Goal: Task Accomplishment & Management: Use online tool/utility

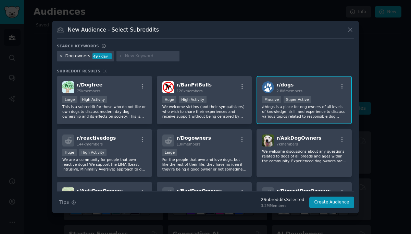
click at [61, 56] on icon at bounding box center [61, 56] width 4 height 4
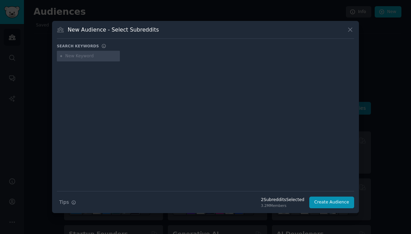
click at [75, 55] on input "text" at bounding box center [91, 56] width 52 height 6
paste input "Pet supplements"
type input "Pet supplements"
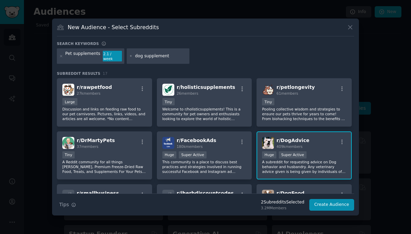
type input "dog supplements"
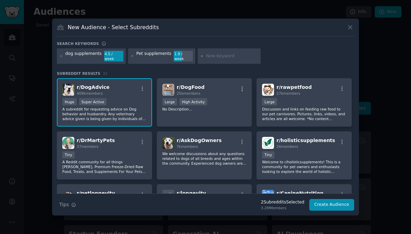
paste input "Dog health"
type input "Dog health"
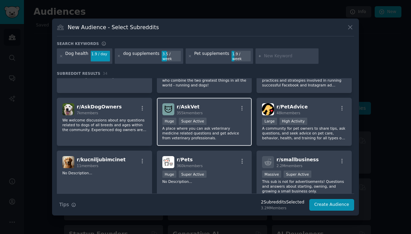
scroll to position [317, 0]
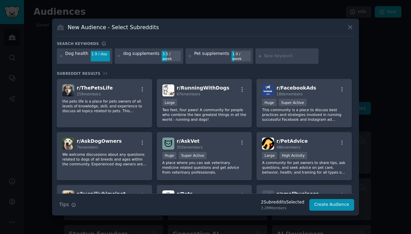
click at [270, 54] on input "text" at bounding box center [290, 56] width 52 height 6
paste input "Natural pet care"
type input "Natural pet care"
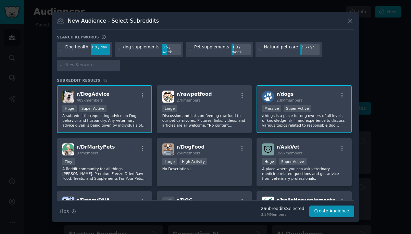
paste input "Pet nutrition"
type input "Pet nutrition"
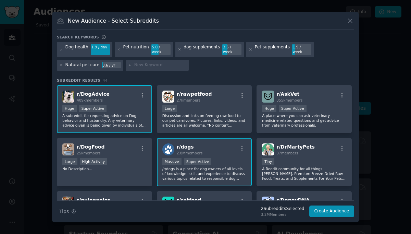
click at [152, 60] on div at bounding box center [157, 65] width 63 height 11
click at [151, 62] on input "text" at bounding box center [160, 65] width 52 height 6
paste input "Holistic pet health"
type input "Holistic pet health"
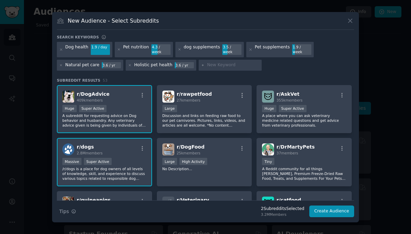
click at [212, 63] on input "text" at bounding box center [233, 65] width 52 height 6
paste input "Pet vitamins"
type input "Pet vitamins"
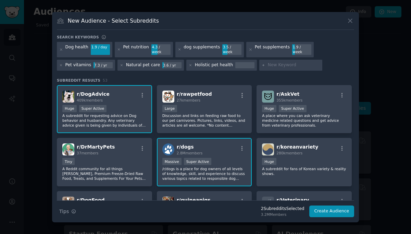
click at [268, 62] on input "text" at bounding box center [294, 65] width 52 height 6
paste input "Animal supplements"
type input "Animal supplements"
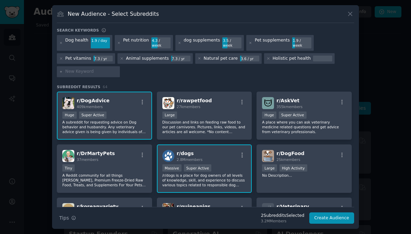
paste input "Pet wellness"
type input "Pet wellness"
